Goal: Information Seeking & Learning: Check status

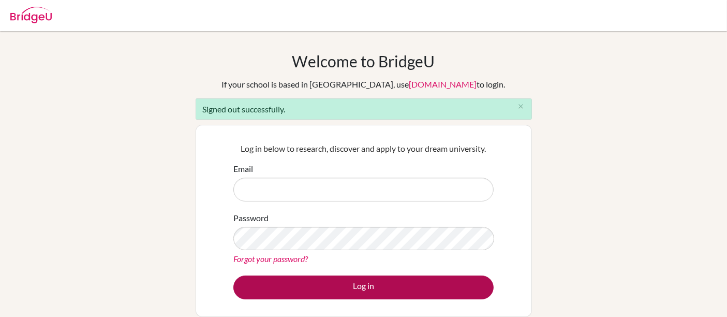
type input "[EMAIL_ADDRESS][DOMAIN_NAME]"
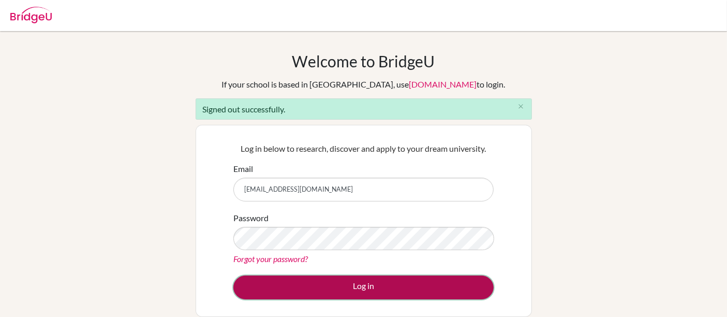
click at [354, 284] on button "Log in" at bounding box center [363, 287] width 260 height 24
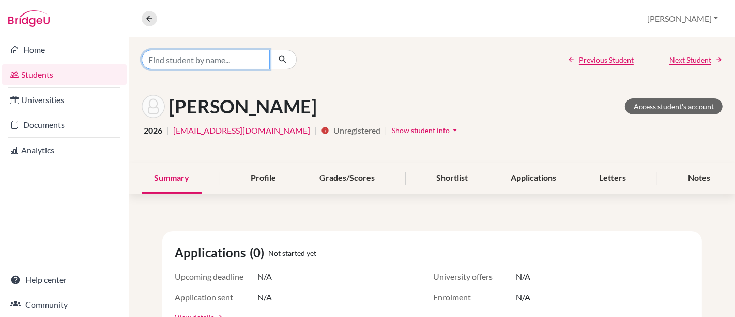
click at [171, 59] on input "Find student by name..." at bounding box center [206, 60] width 128 height 20
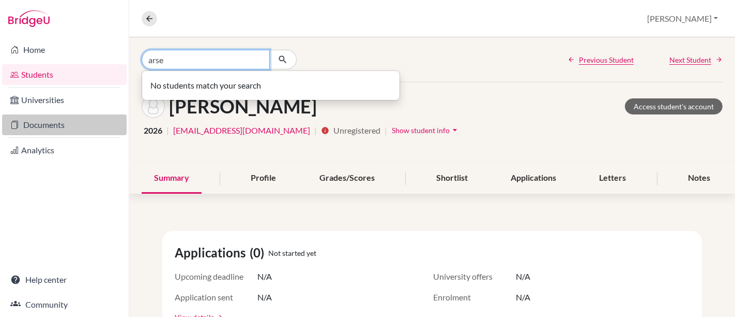
type input "arse"
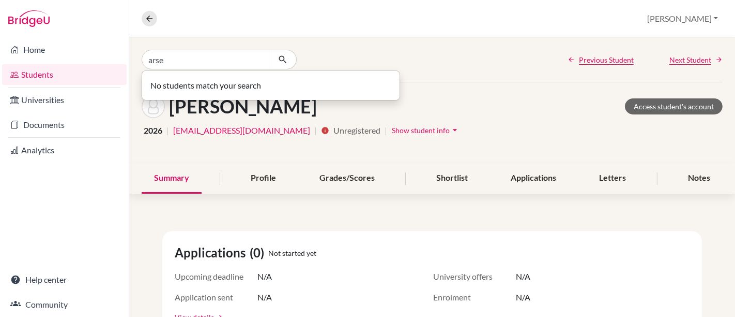
click at [51, 76] on link "Students" at bounding box center [64, 74] width 125 height 21
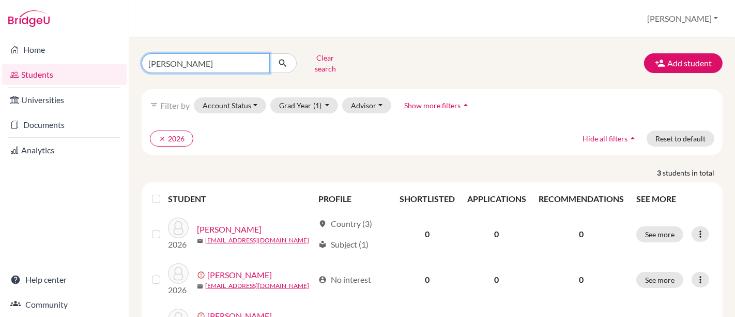
click at [235, 62] on input "[PERSON_NAME]" at bounding box center [206, 63] width 128 height 20
type input "G"
type input "arsen"
click button "submit" at bounding box center [282, 63] width 27 height 20
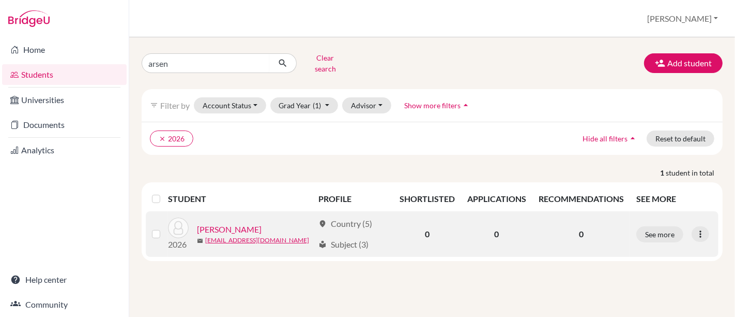
click at [236, 223] on link "Charlon, Arsène" at bounding box center [229, 229] width 65 height 12
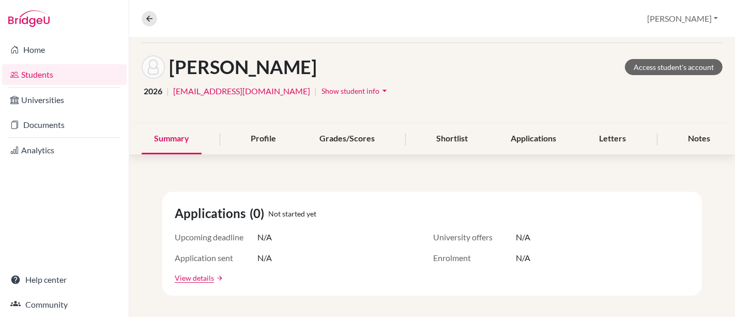
scroll to position [57, 0]
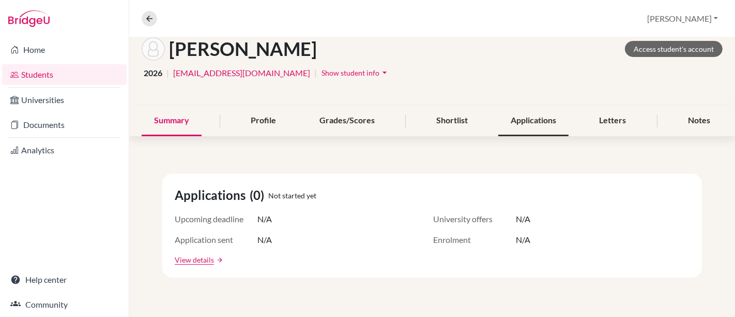
click at [540, 112] on div "Applications" at bounding box center [534, 121] width 70 height 31
